Goal: Task Accomplishment & Management: Use online tool/utility

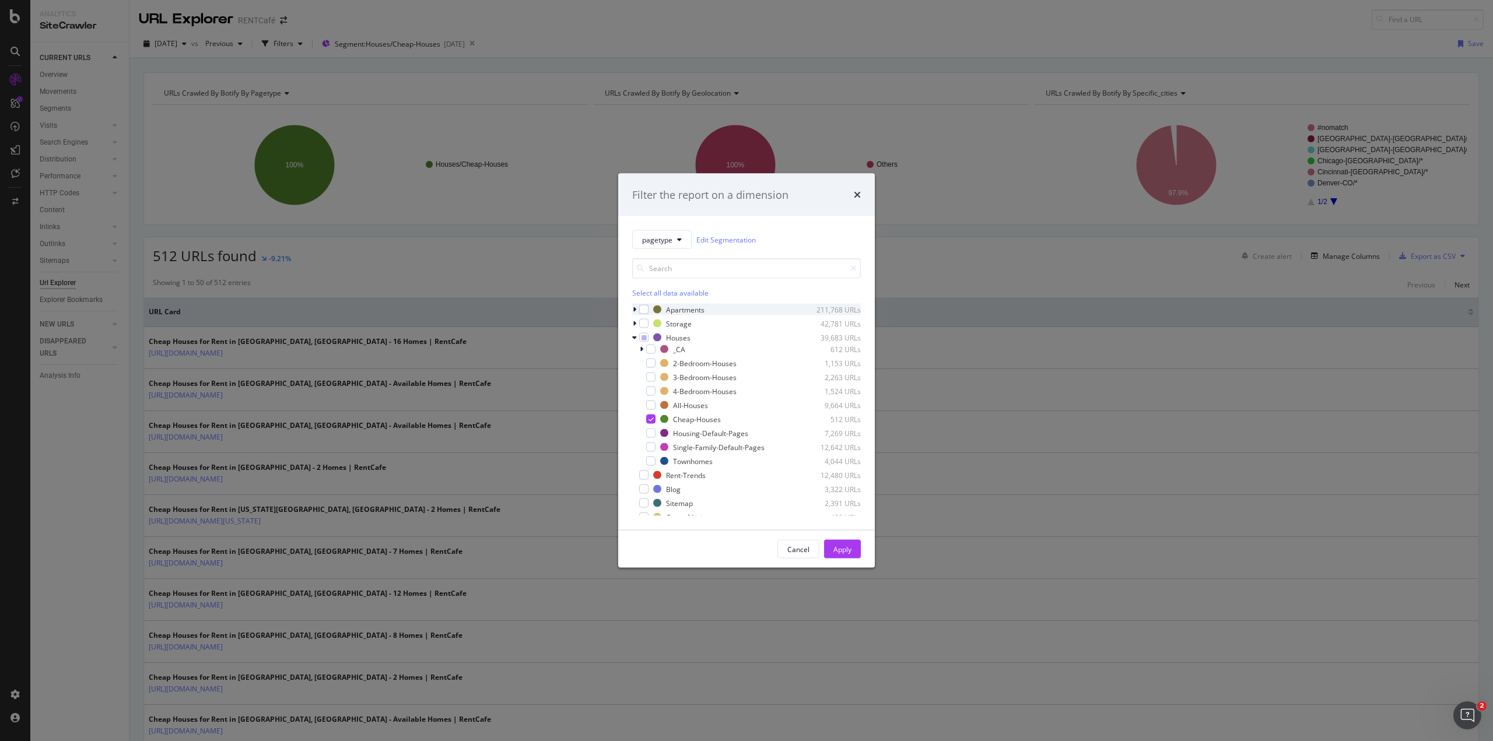
click at [635, 309] on icon "modal" at bounding box center [635, 309] width 4 height 7
click at [707, 322] on div "modal" at bounding box center [744, 321] width 109 height 7
click at [694, 388] on div "All-Apartments" at bounding box center [704, 391] width 49 height 10
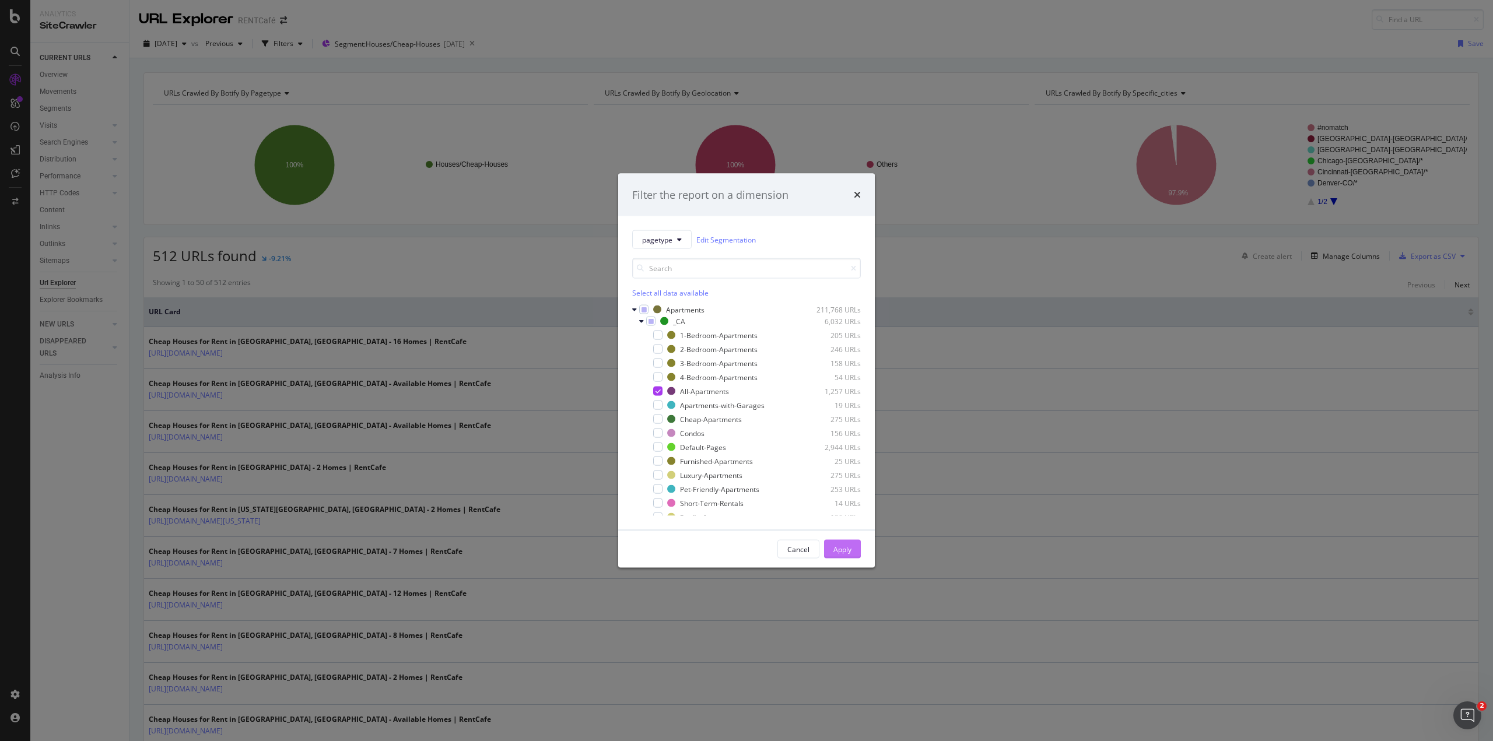
click at [842, 547] on div "Apply" at bounding box center [843, 549] width 18 height 10
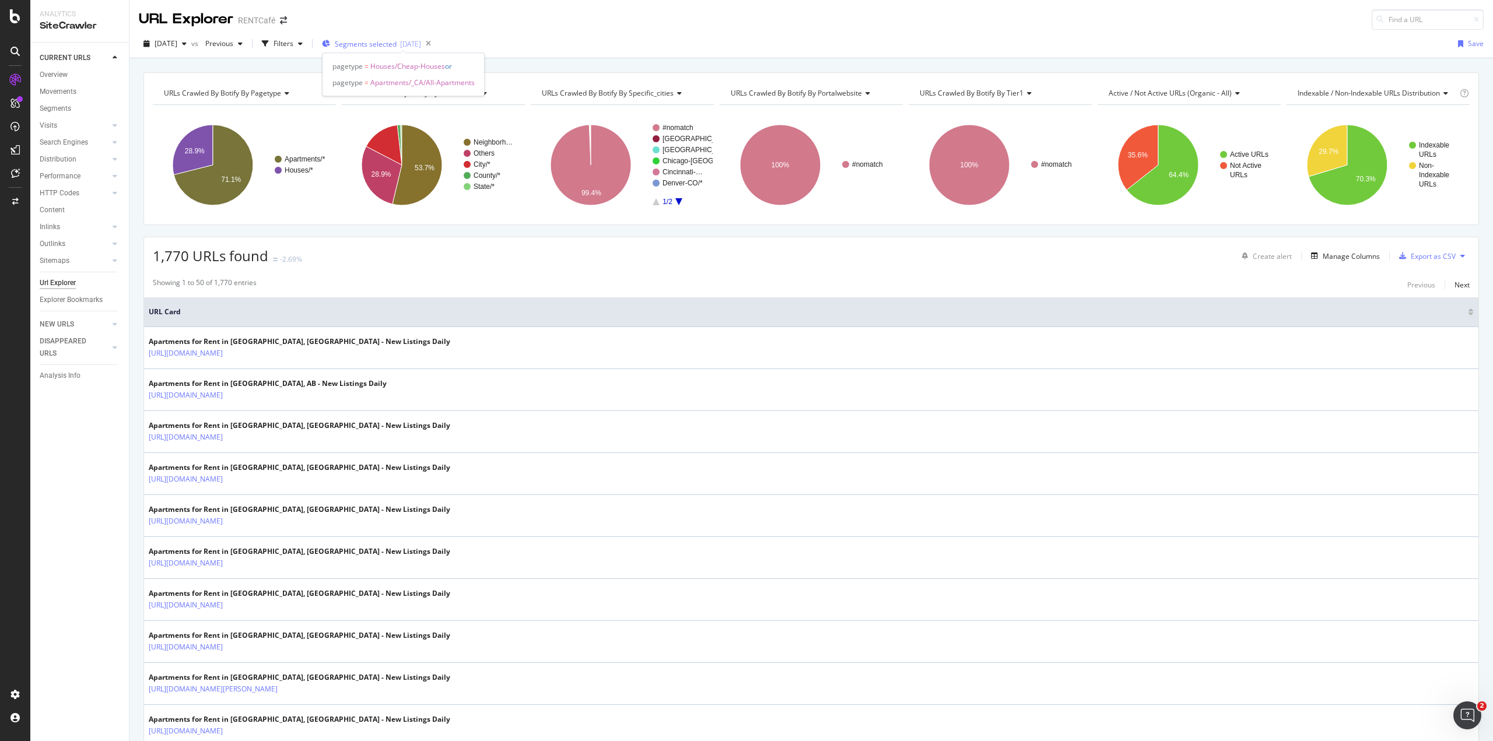
click at [374, 46] on span "Segments selected" at bounding box center [366, 44] width 62 height 10
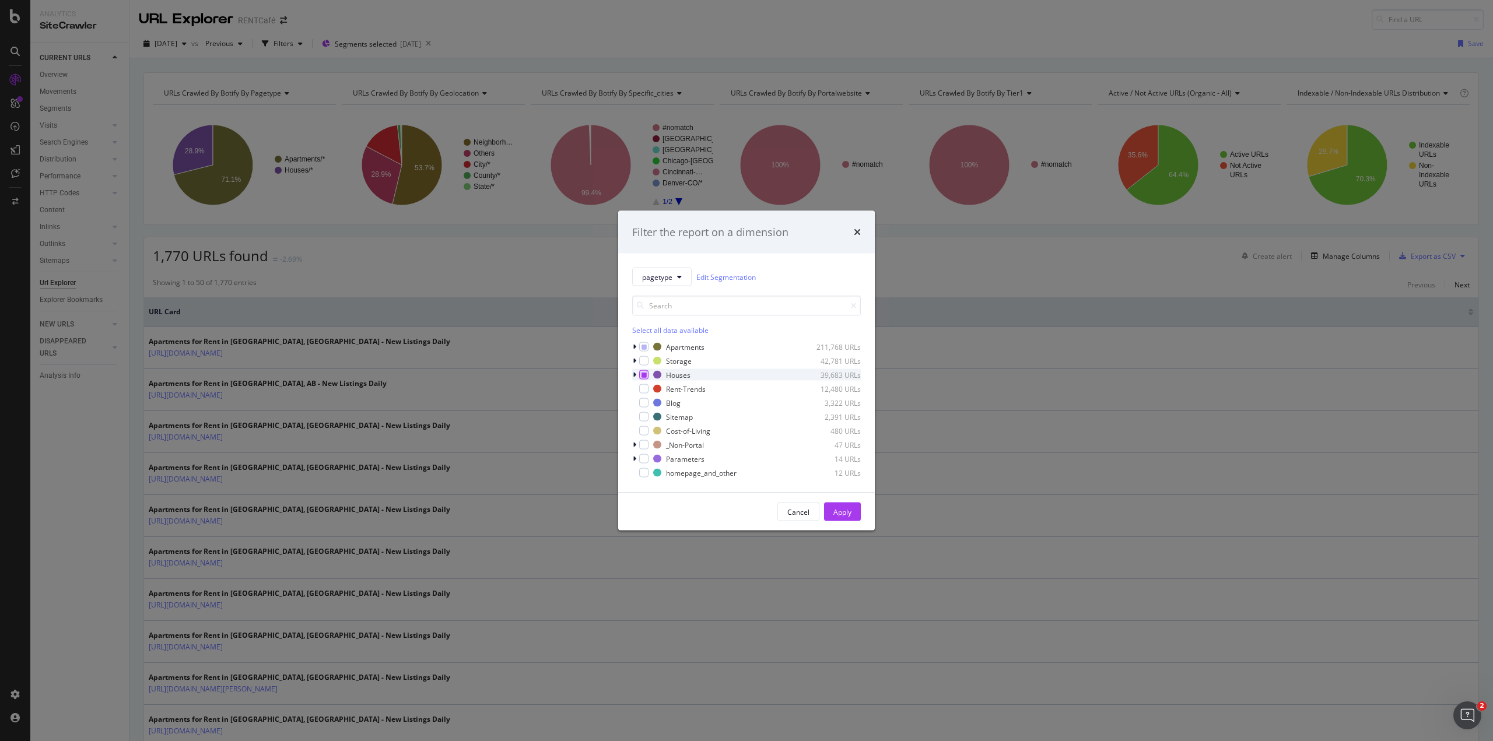
click at [643, 375] on icon "modal" at bounding box center [644, 375] width 5 height 6
click at [634, 348] on icon "modal" at bounding box center [635, 347] width 4 height 7
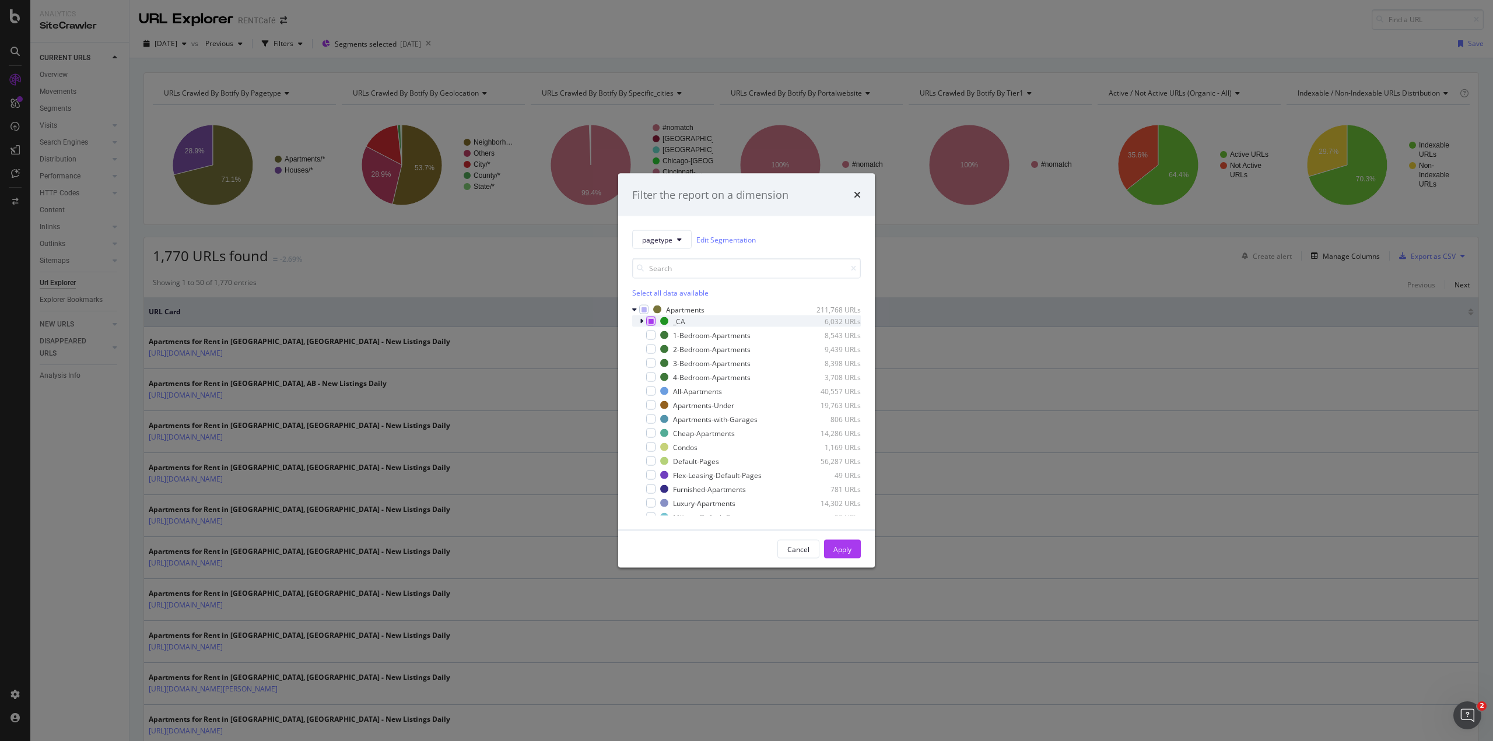
click at [655, 324] on div "modal" at bounding box center [650, 321] width 9 height 9
click at [715, 240] on link "Edit Segmentation" at bounding box center [727, 239] width 60 height 12
click at [653, 322] on icon "modal" at bounding box center [651, 322] width 5 height 6
click at [652, 392] on div "modal" at bounding box center [650, 391] width 9 height 9
click at [653, 446] on div "modal" at bounding box center [650, 447] width 9 height 9
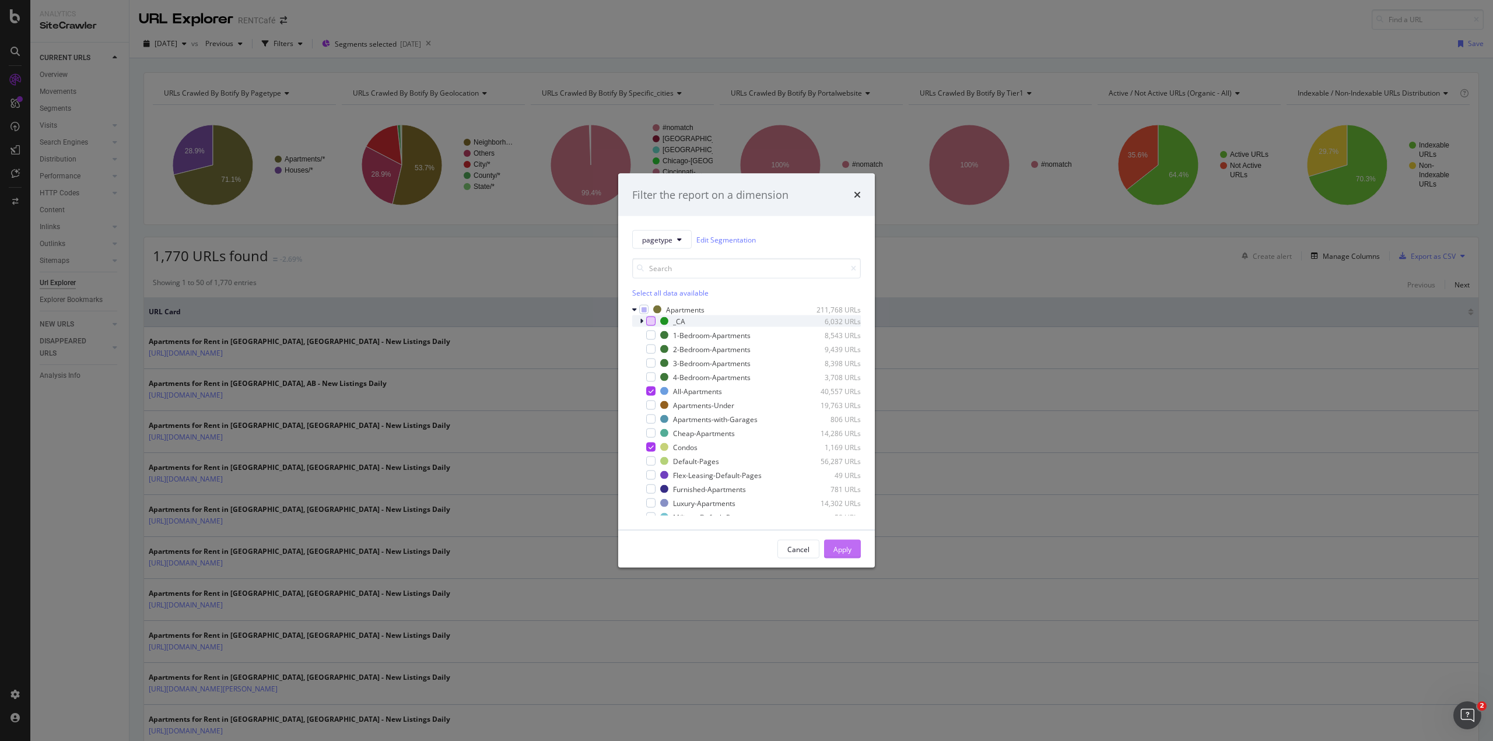
click at [838, 555] on div "Apply" at bounding box center [843, 550] width 18 height 18
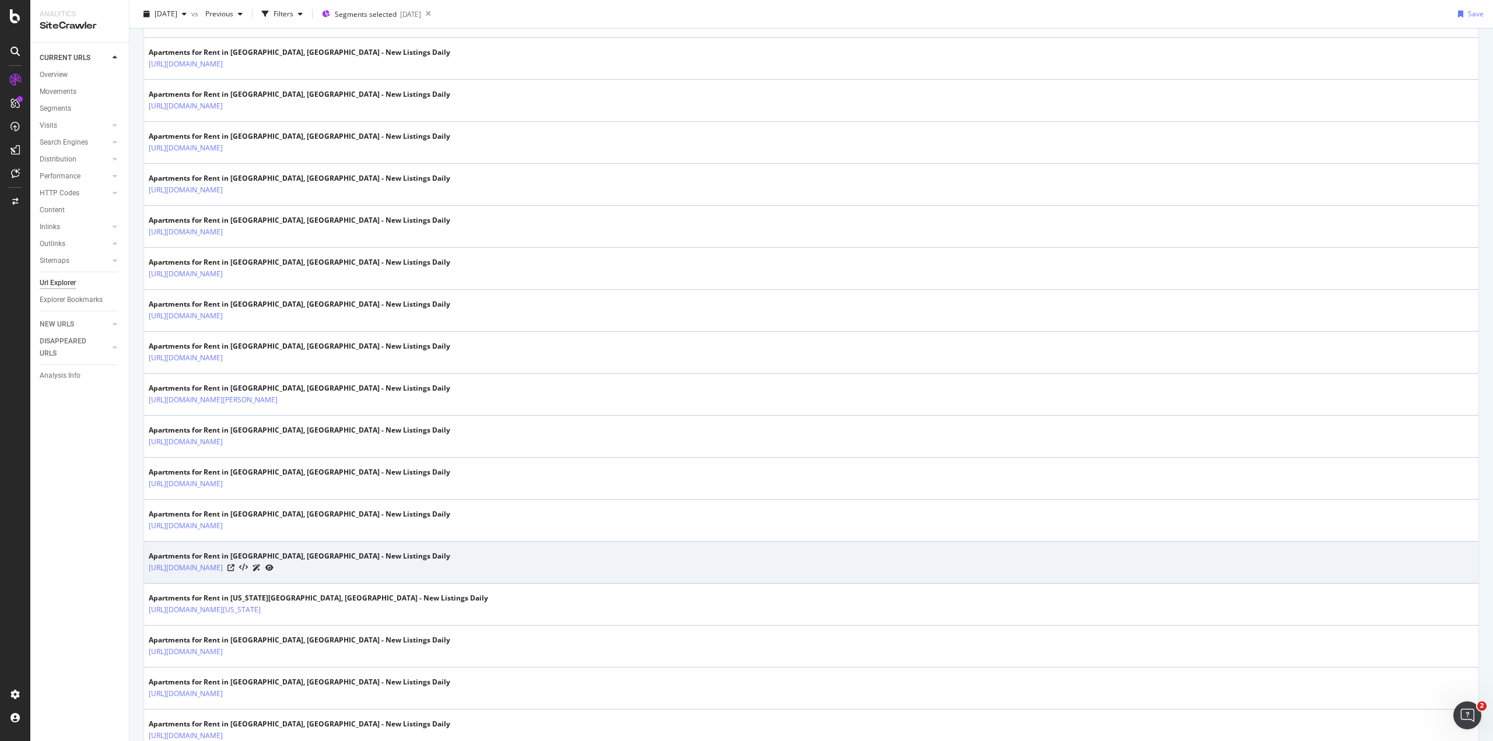
scroll to position [700, 0]
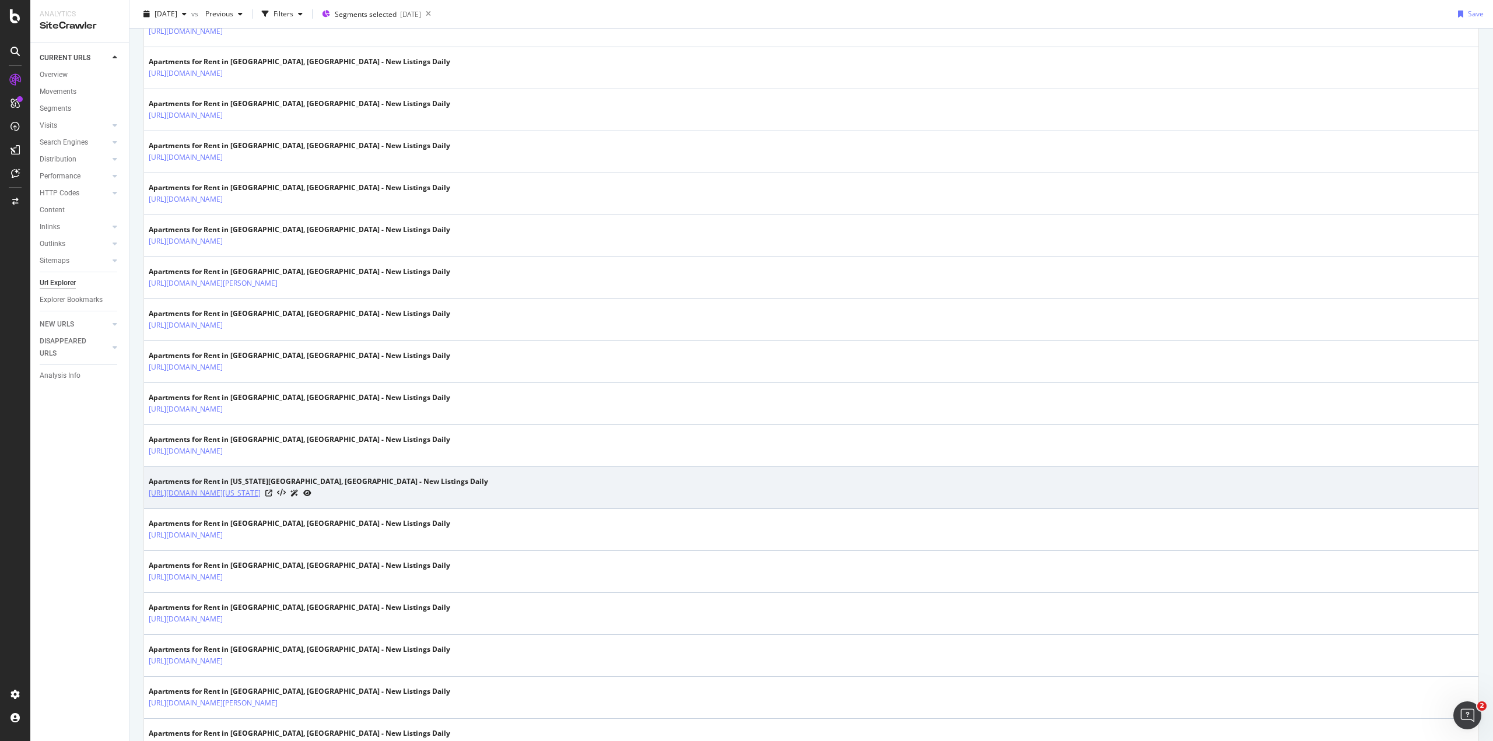
click at [261, 488] on link "[URL][DOMAIN_NAME][US_STATE]" at bounding box center [205, 494] width 112 height 12
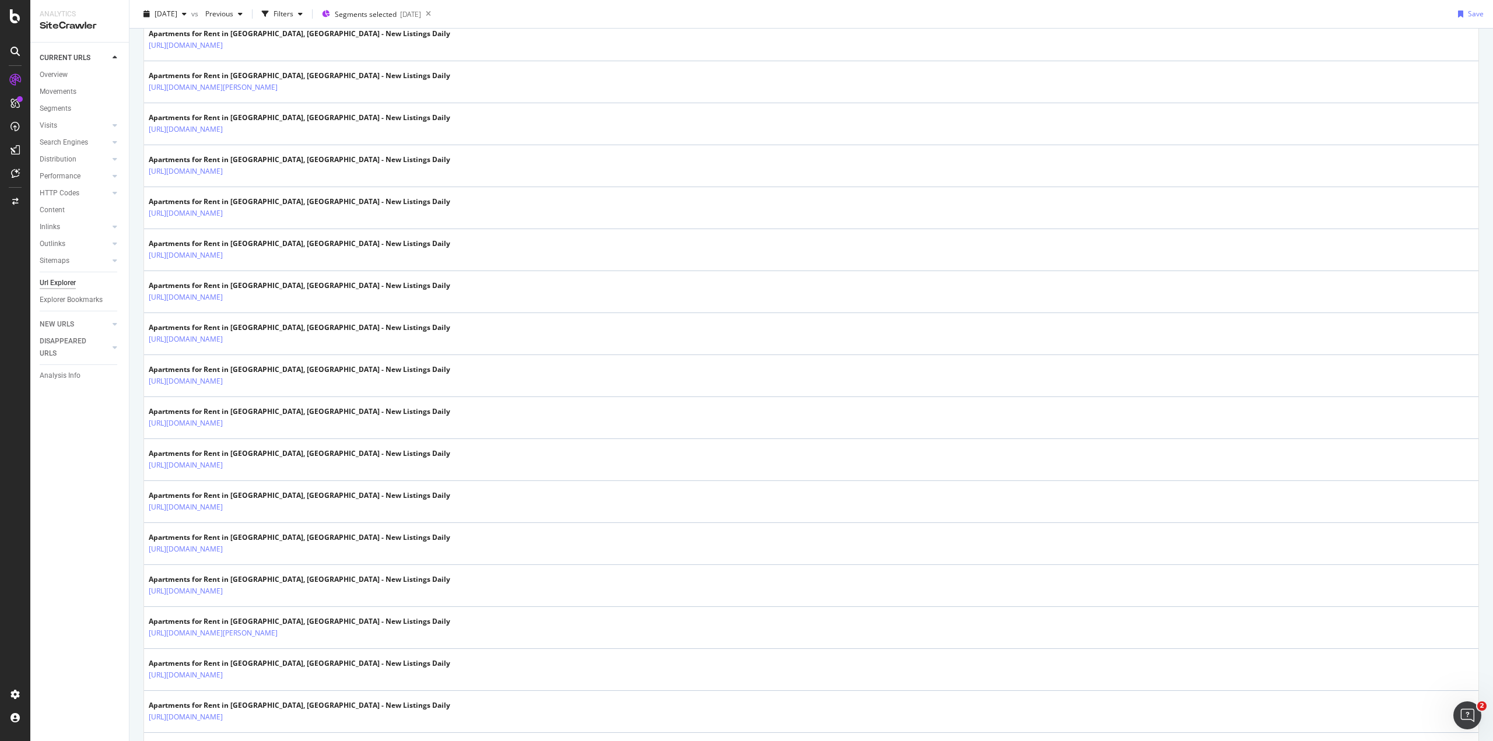
scroll to position [0, 0]
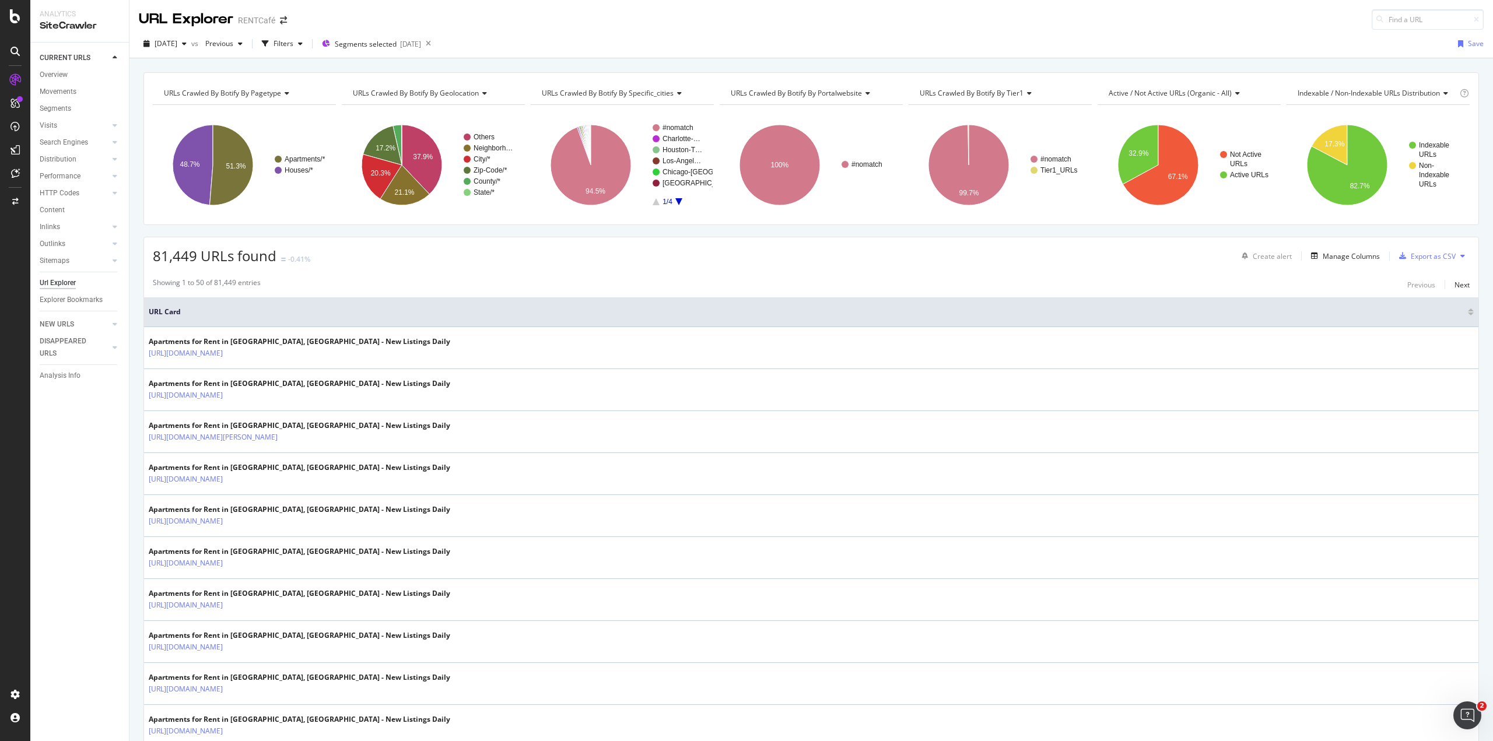
click at [382, 33] on div "[DATE] vs Previous Filters Segments selected [DATE] Save" at bounding box center [812, 44] width 1364 height 29
click at [382, 39] on span "Segments selected" at bounding box center [366, 44] width 62 height 10
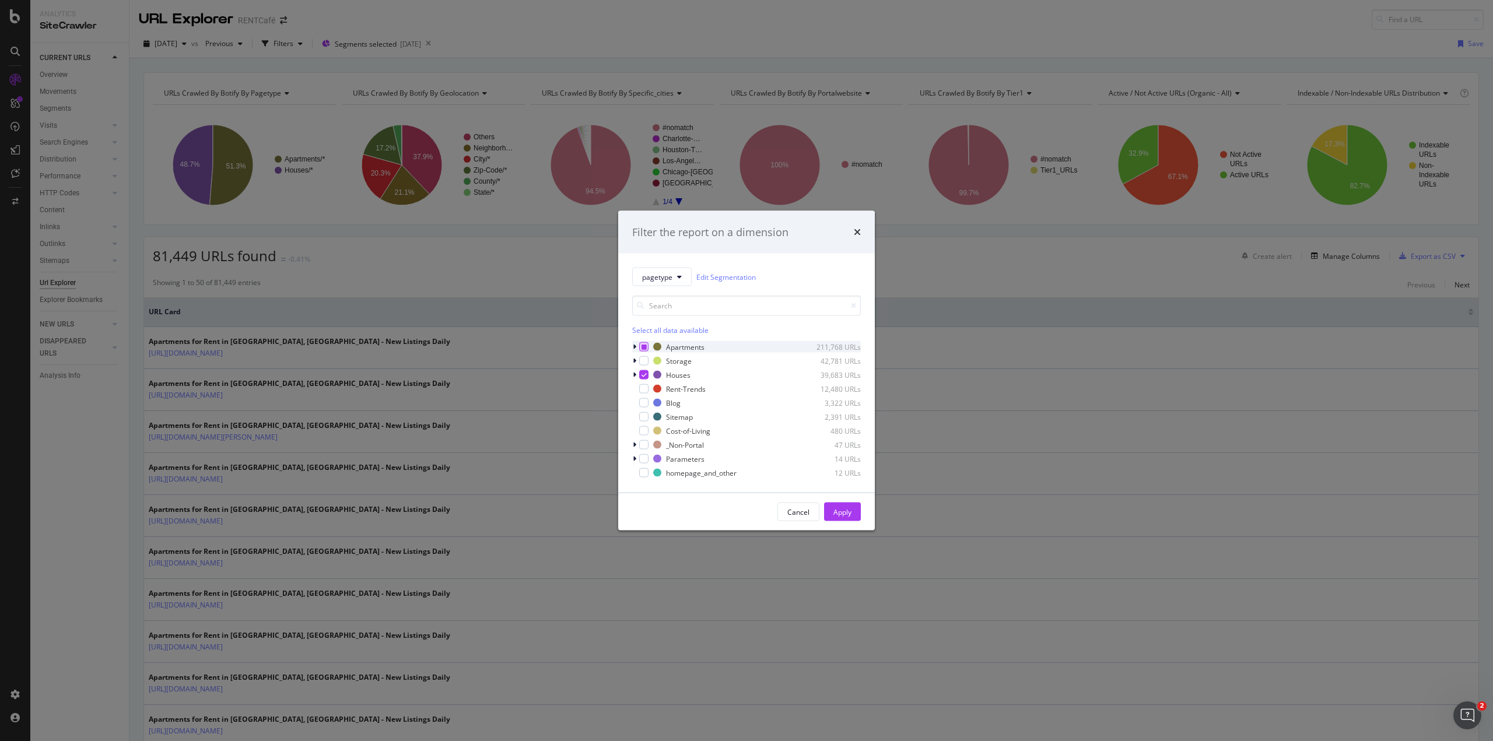
click at [645, 342] on div "modal" at bounding box center [643, 346] width 9 height 9
click at [645, 374] on icon "modal" at bounding box center [644, 375] width 5 height 6
click at [841, 512] on div "Apply" at bounding box center [843, 512] width 18 height 10
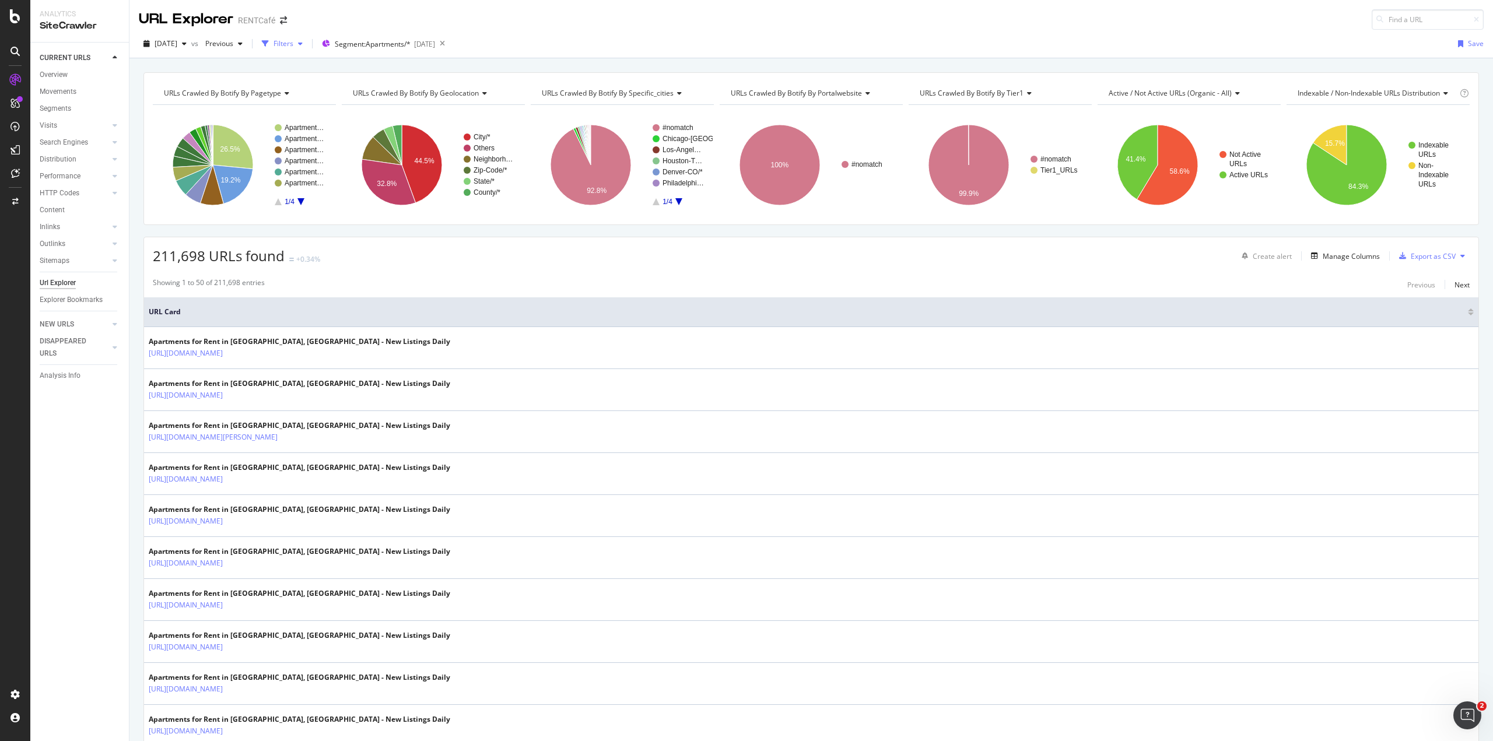
click at [274, 44] on div "button" at bounding box center [265, 44] width 16 height 16
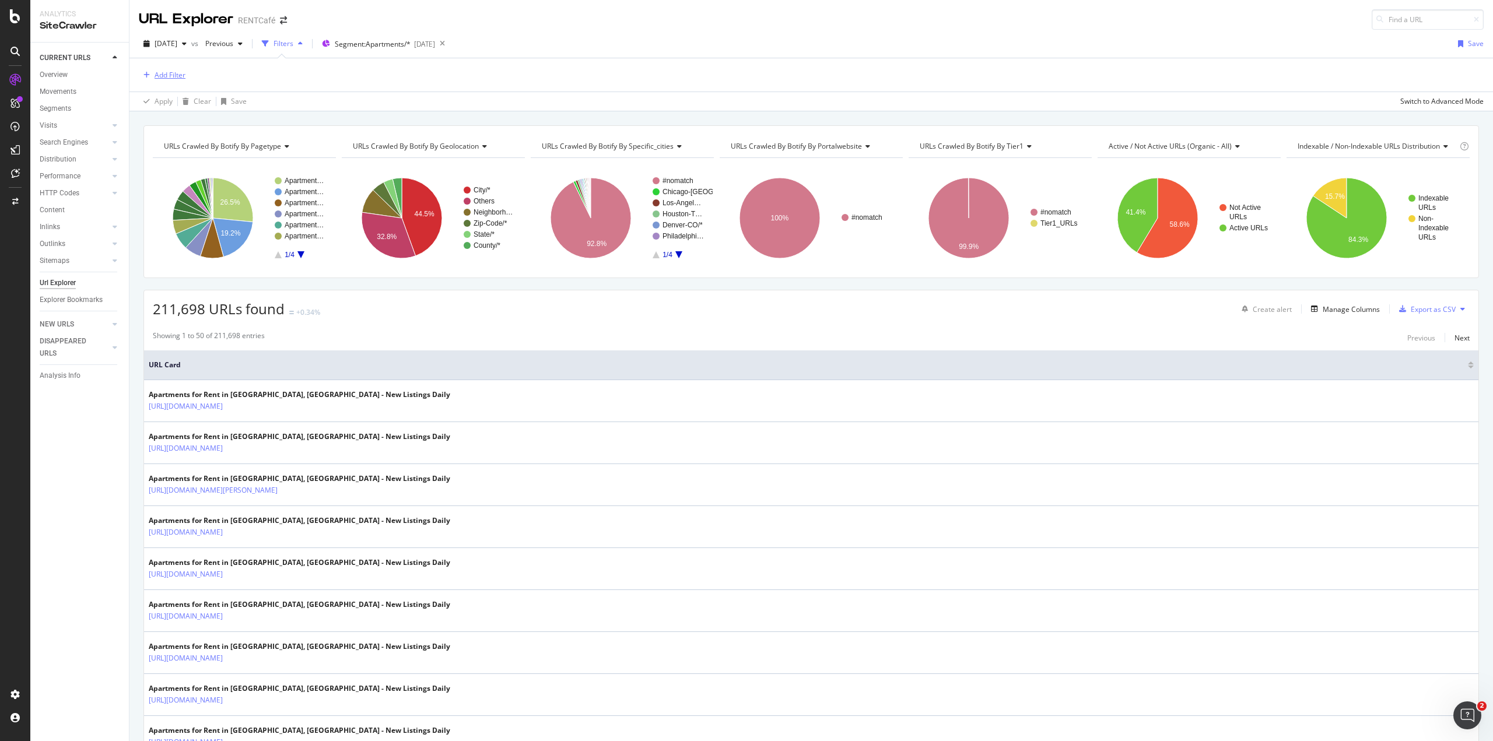
click at [156, 75] on div "Add Filter" at bounding box center [170, 75] width 31 height 10
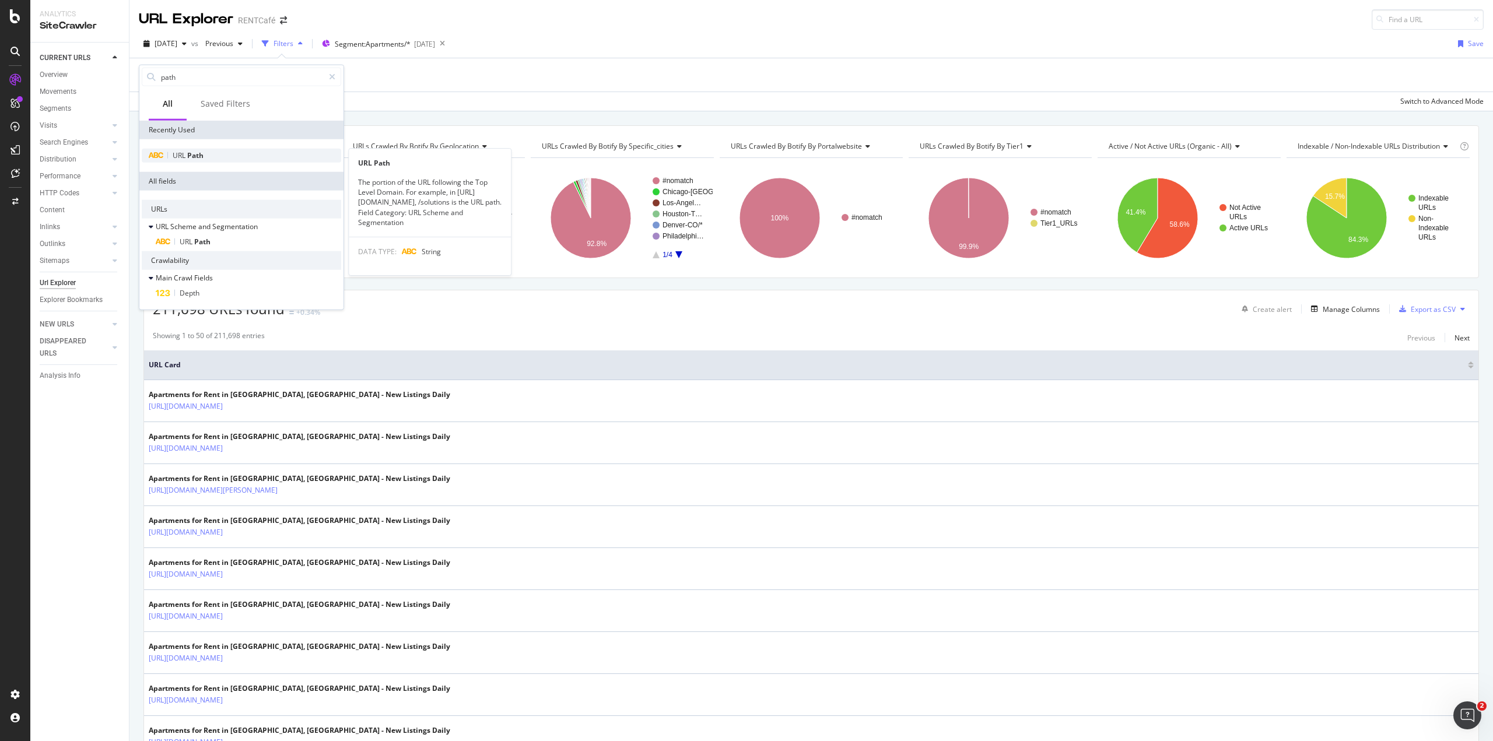
type input "path"
click at [191, 159] on span "Path" at bounding box center [195, 156] width 16 height 10
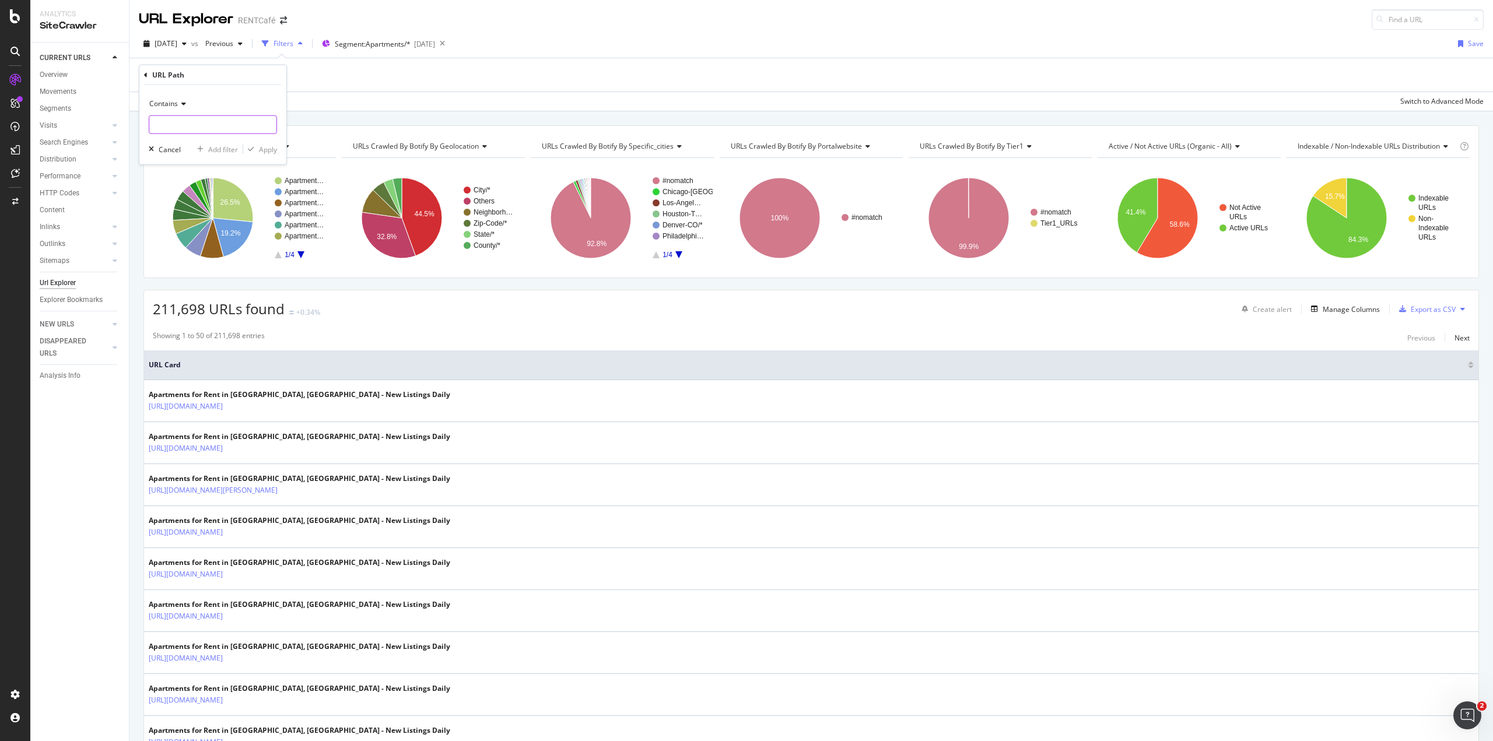
click at [182, 117] on input "text" at bounding box center [212, 125] width 127 height 19
type input "apartments/"
click at [266, 153] on div "Apply" at bounding box center [268, 149] width 18 height 10
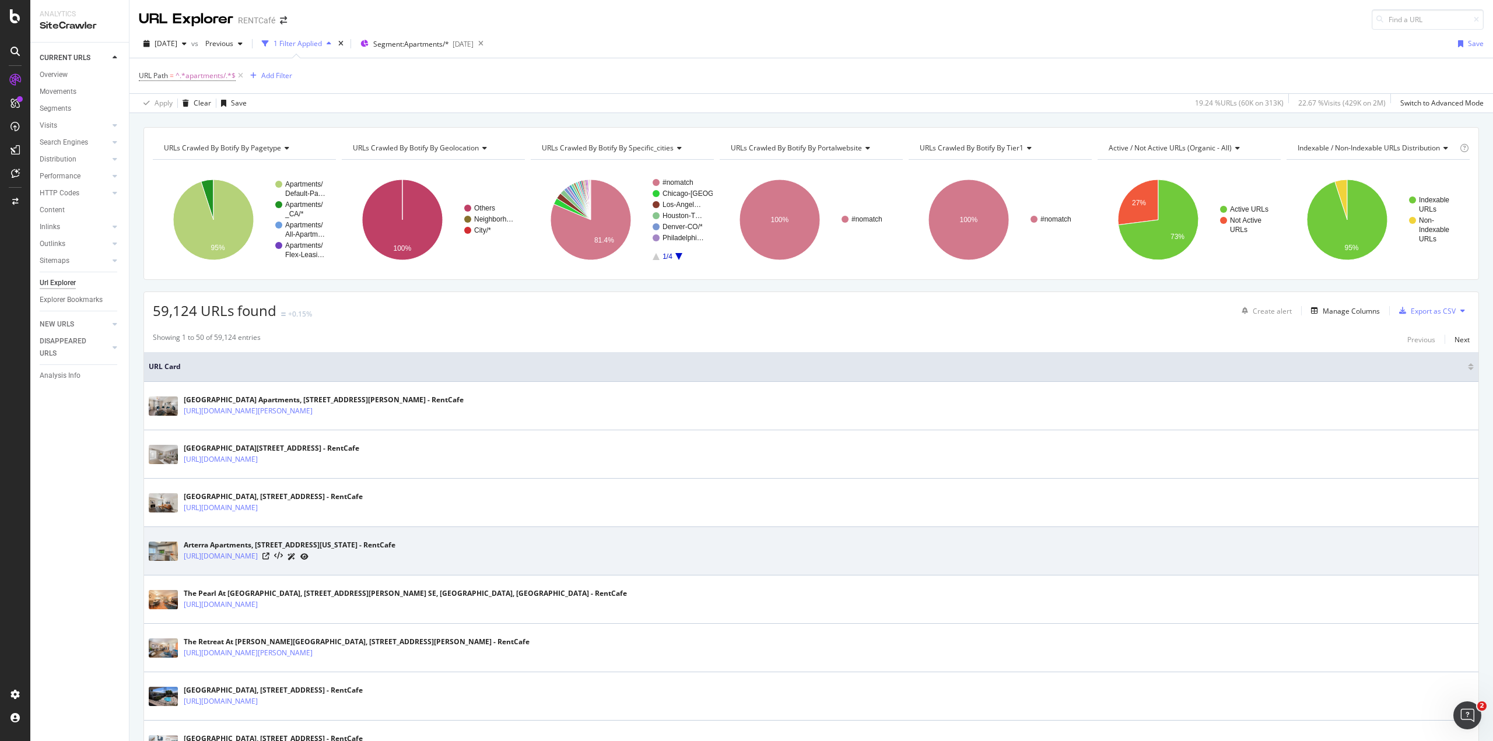
scroll to position [175, 0]
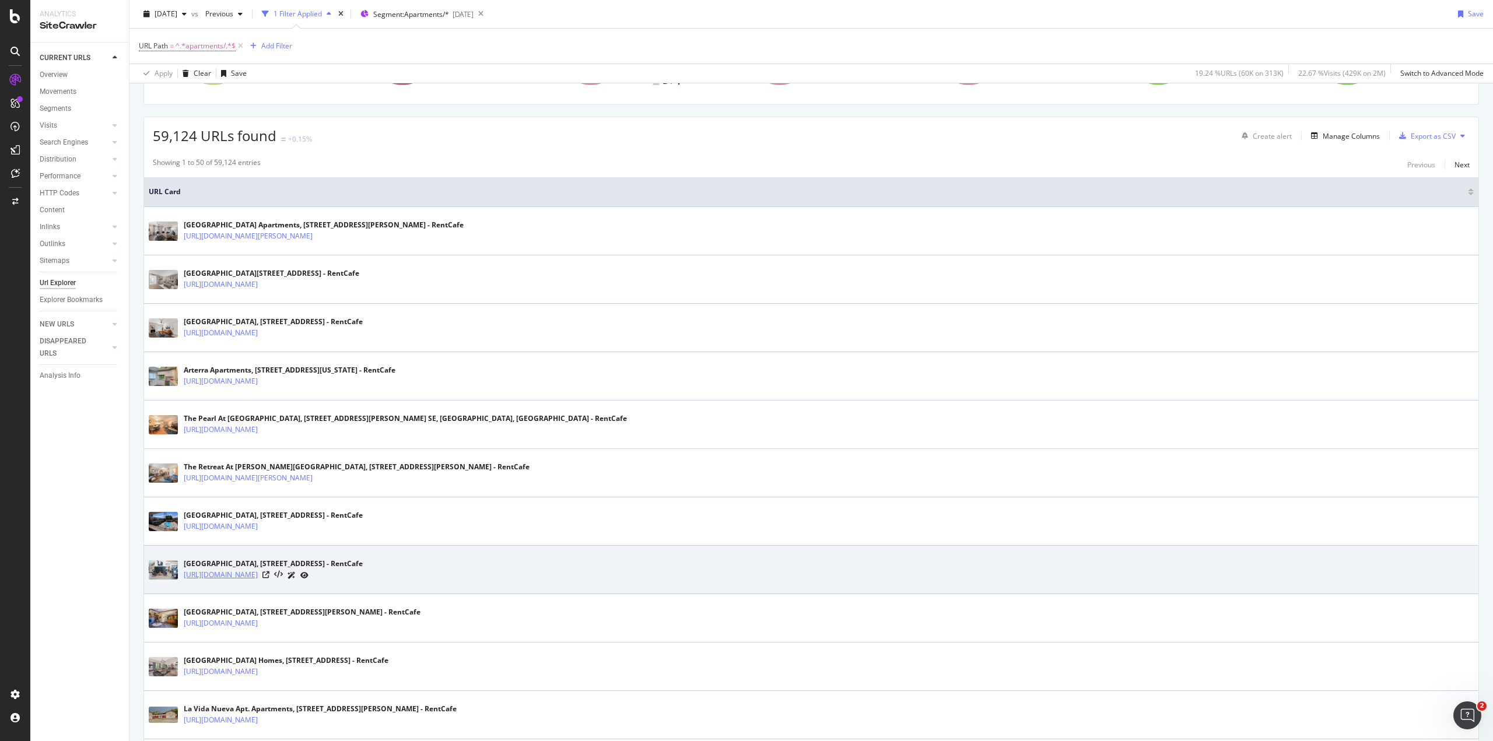
click at [258, 573] on link "[URL][DOMAIN_NAME]" at bounding box center [221, 575] width 74 height 12
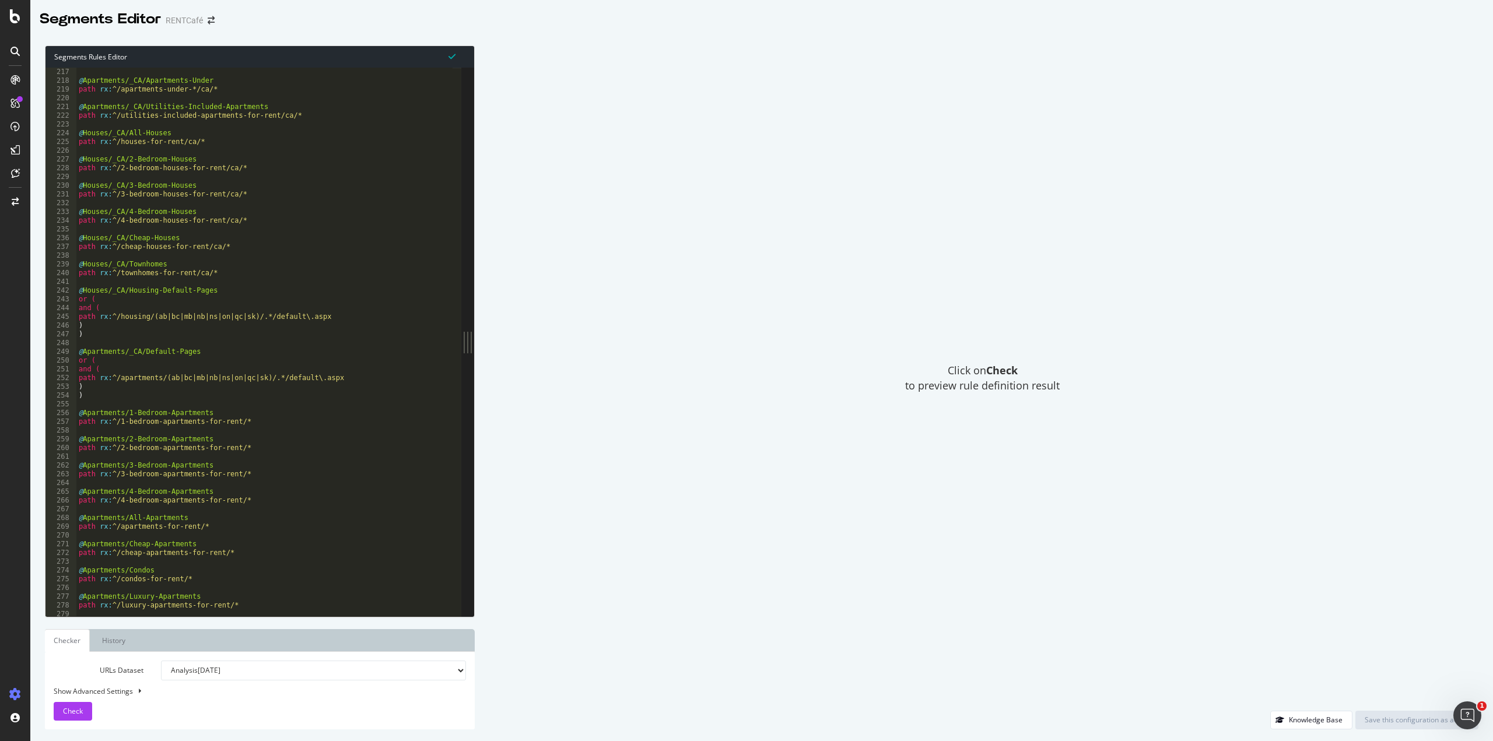
scroll to position [1031, 0]
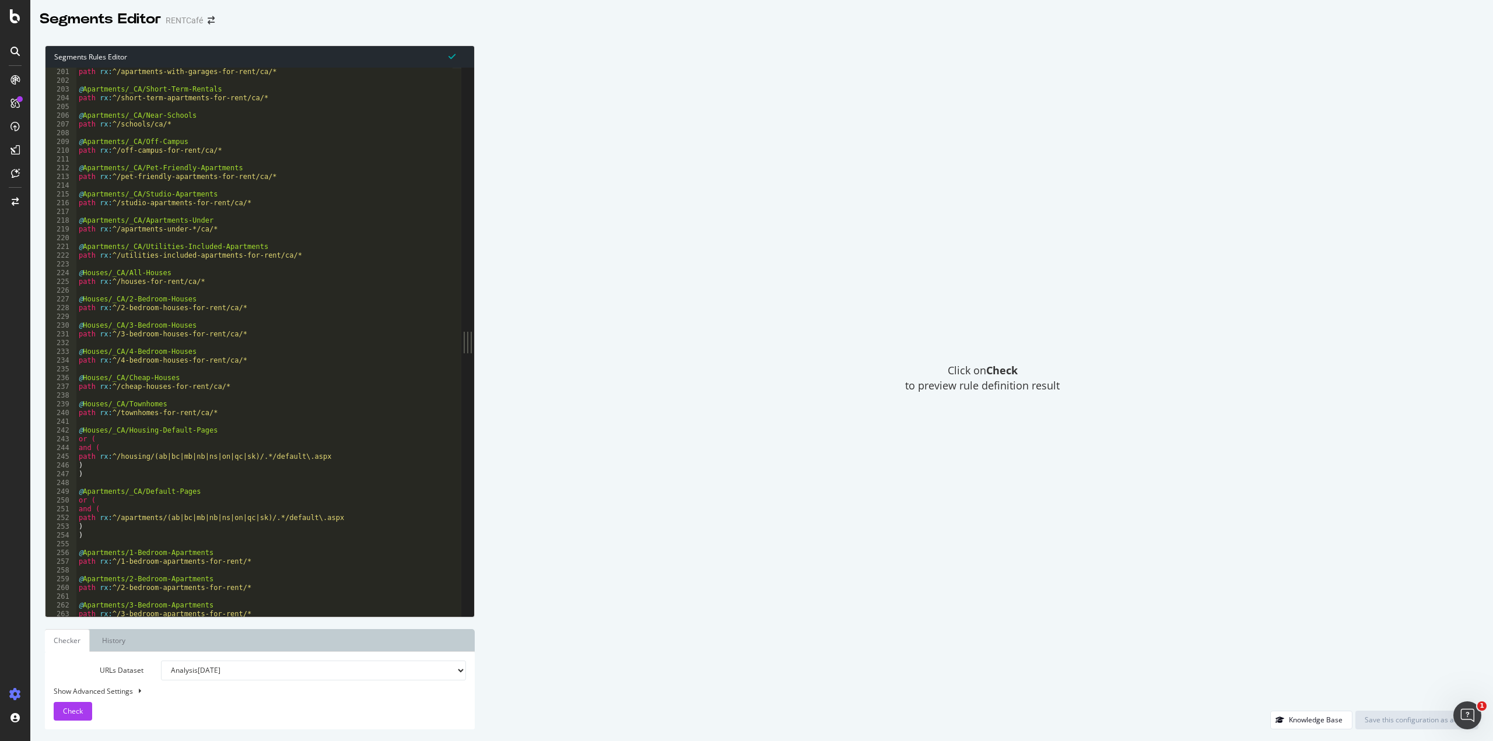
drag, startPoint x: 985, startPoint y: 273, endPoint x: 994, endPoint y: 298, distance: 26.6
click at [985, 274] on div "Click on Check to preview rule definition result" at bounding box center [983, 379] width 992 height 666
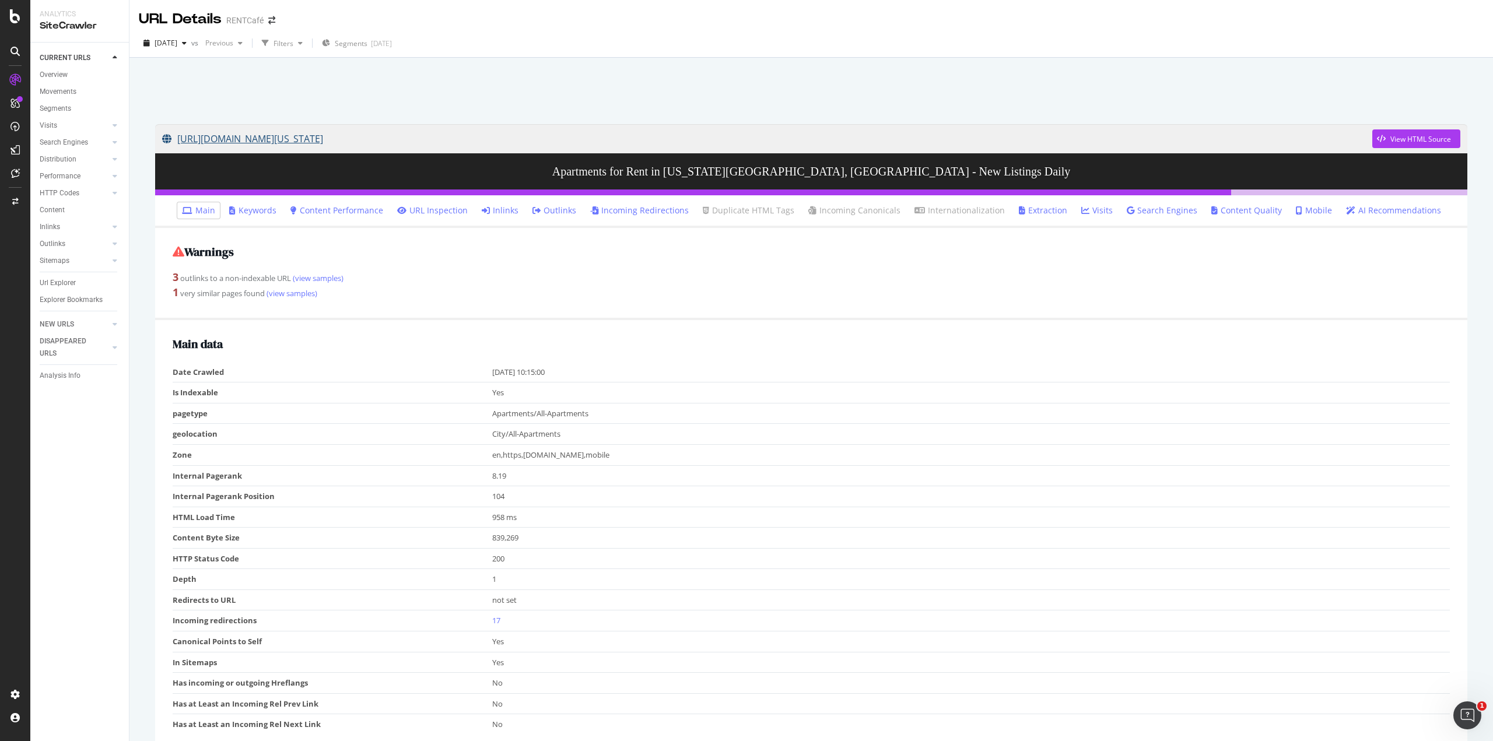
click at [369, 141] on link "https://www.rentcafe.com/apartments-for-rent/us/co/colorado-springs/" at bounding box center [767, 138] width 1211 height 29
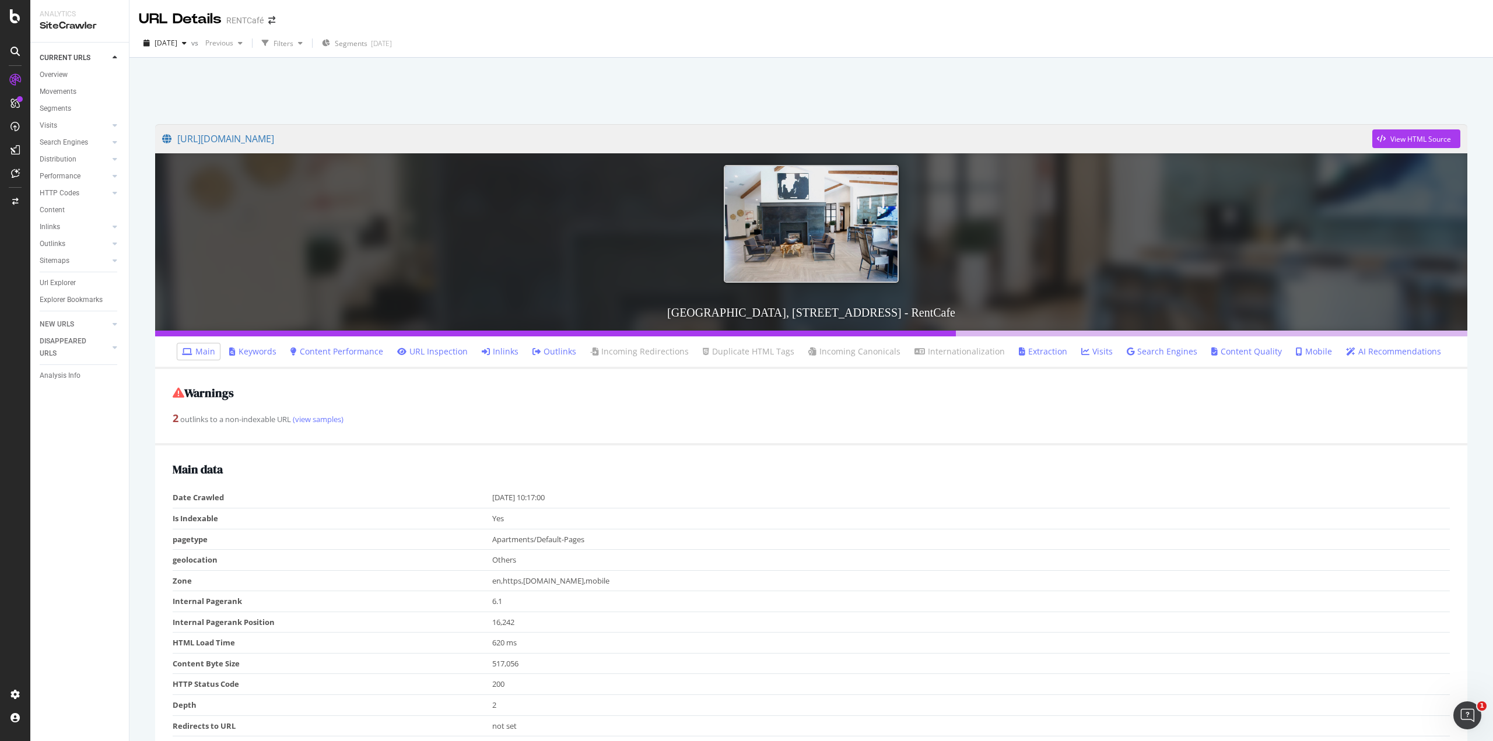
click at [574, 438] on div "Warnings 2 outlinks to a non-indexable URL (view samples)" at bounding box center [811, 407] width 1313 height 77
click at [495, 143] on link "[URL][DOMAIN_NAME]" at bounding box center [767, 138] width 1211 height 29
